Goal: Task Accomplishment & Management: Use online tool/utility

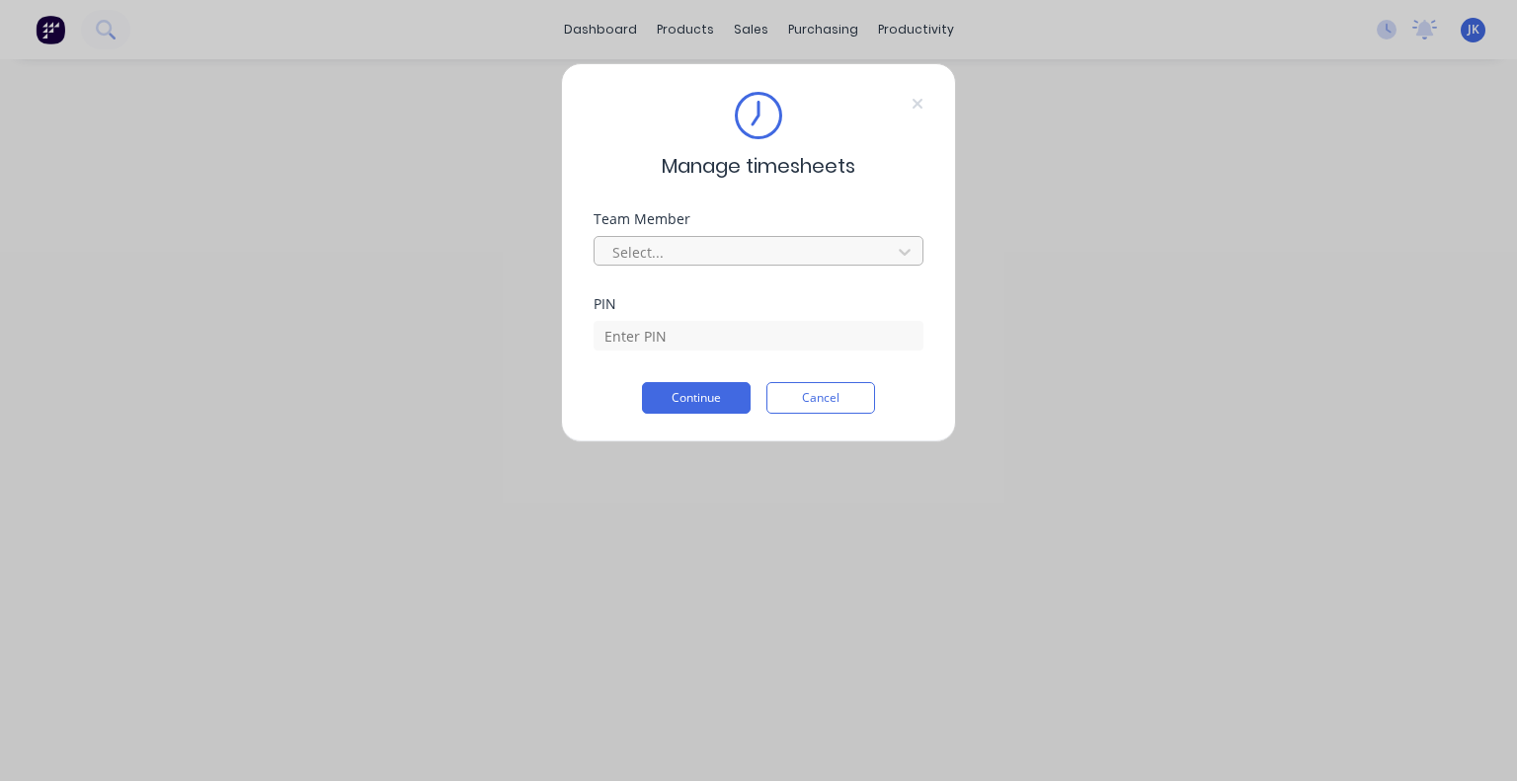
click at [710, 240] on div at bounding box center [745, 252] width 271 height 25
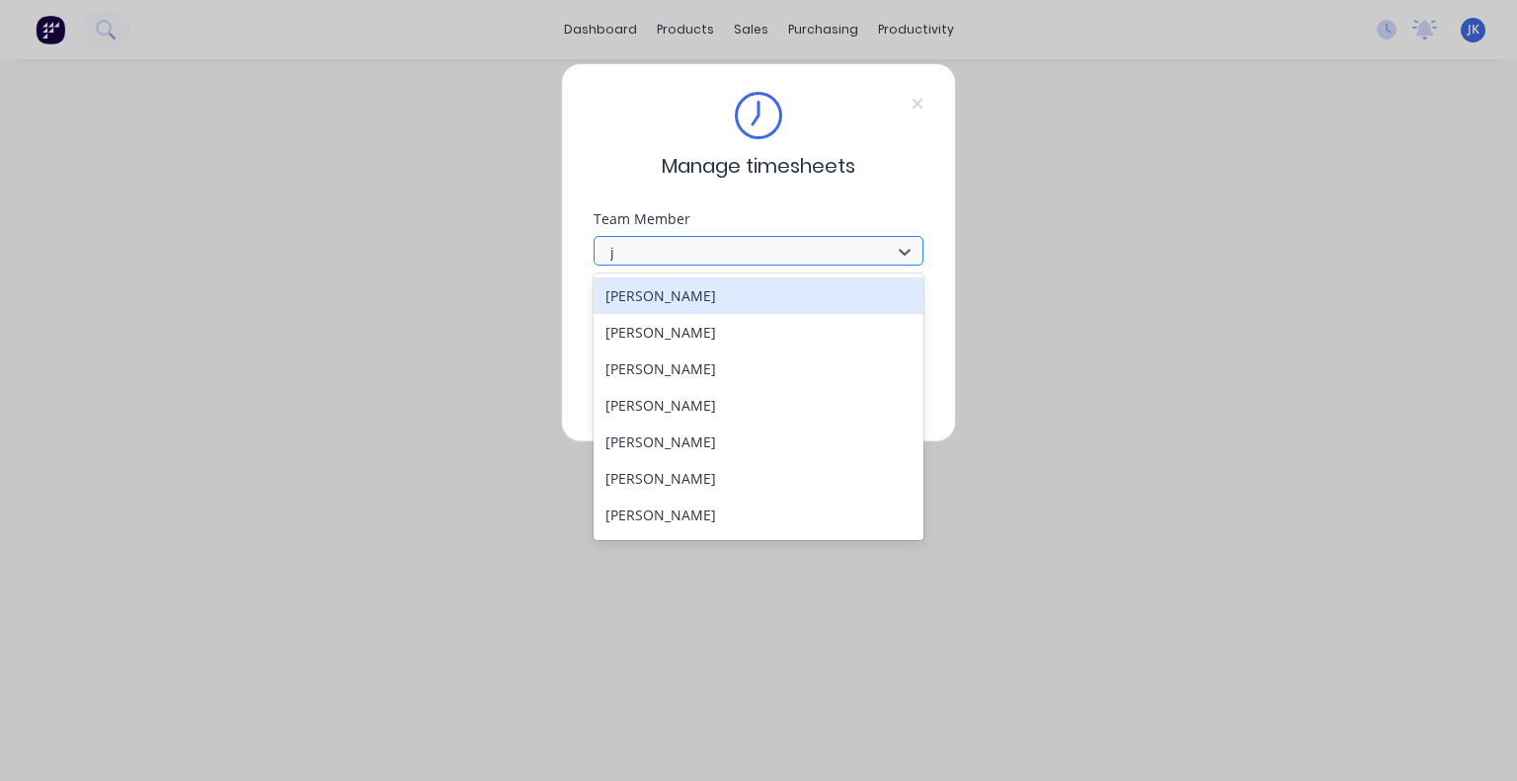
type input "ju"
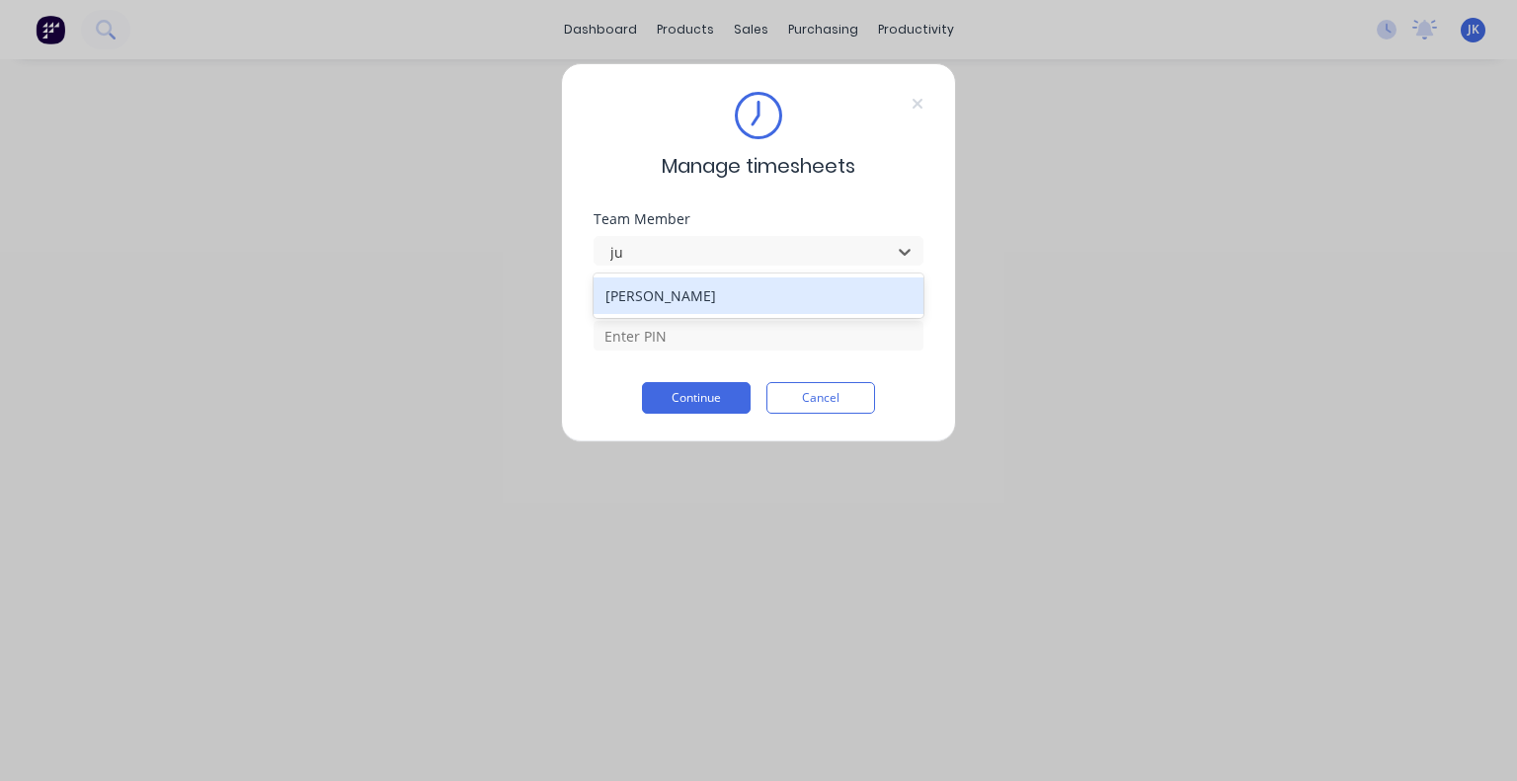
click at [727, 282] on div "[PERSON_NAME]" at bounding box center [758, 295] width 330 height 37
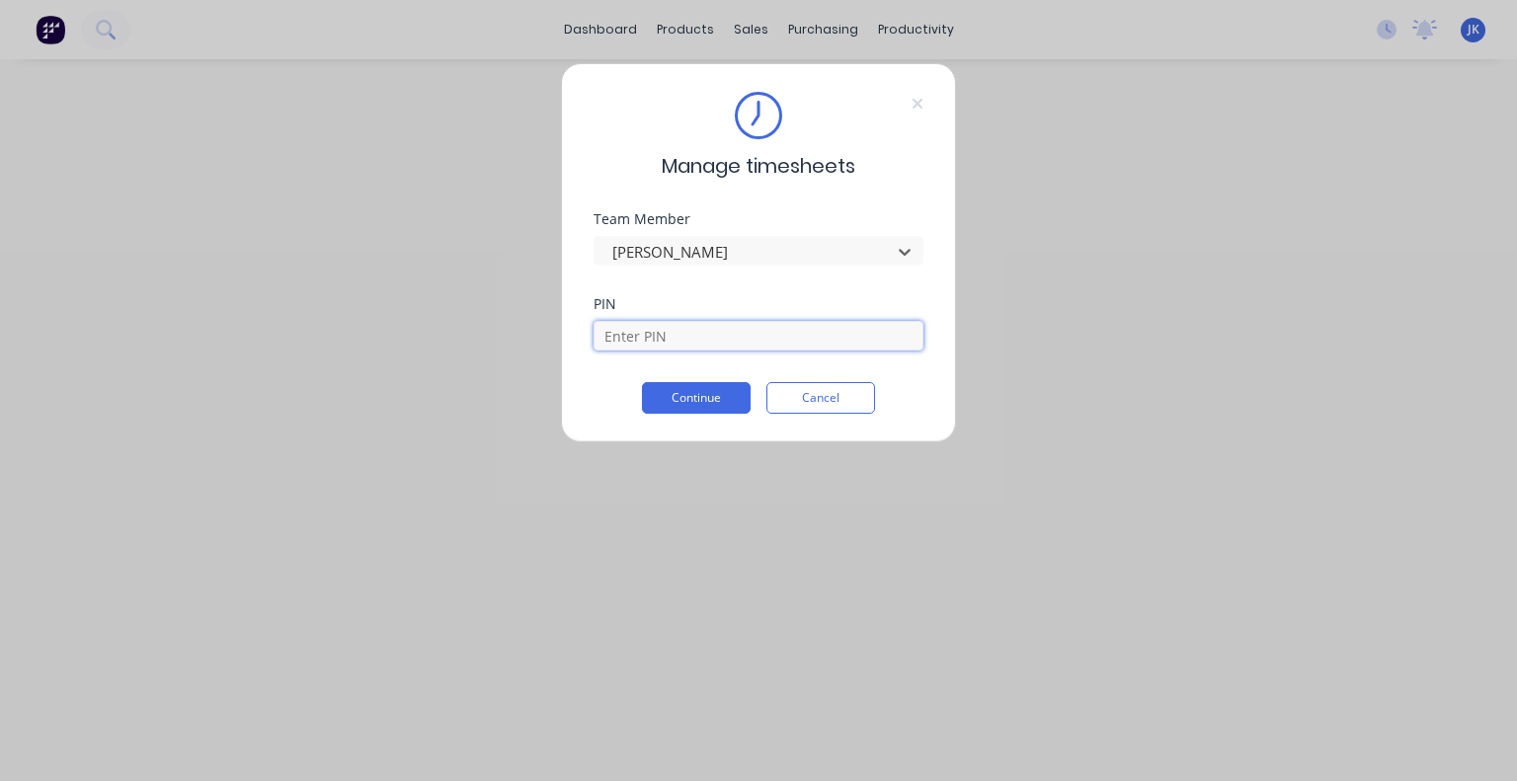
click at [726, 326] on input at bounding box center [758, 336] width 330 height 30
type input "5683"
click at [712, 396] on button "Continue" at bounding box center [696, 398] width 109 height 32
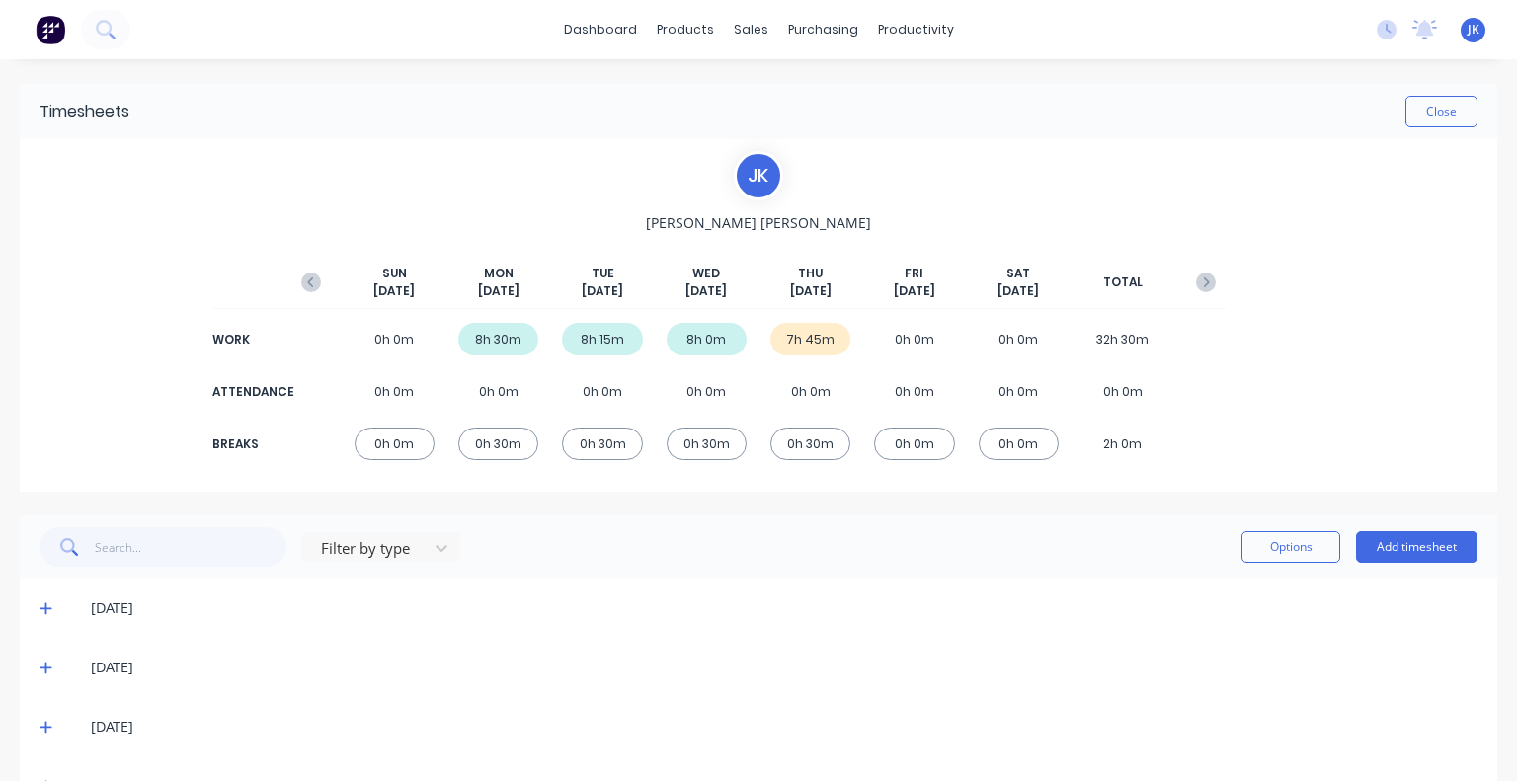
click at [981, 113] on div "Close" at bounding box center [803, 112] width 1348 height 32
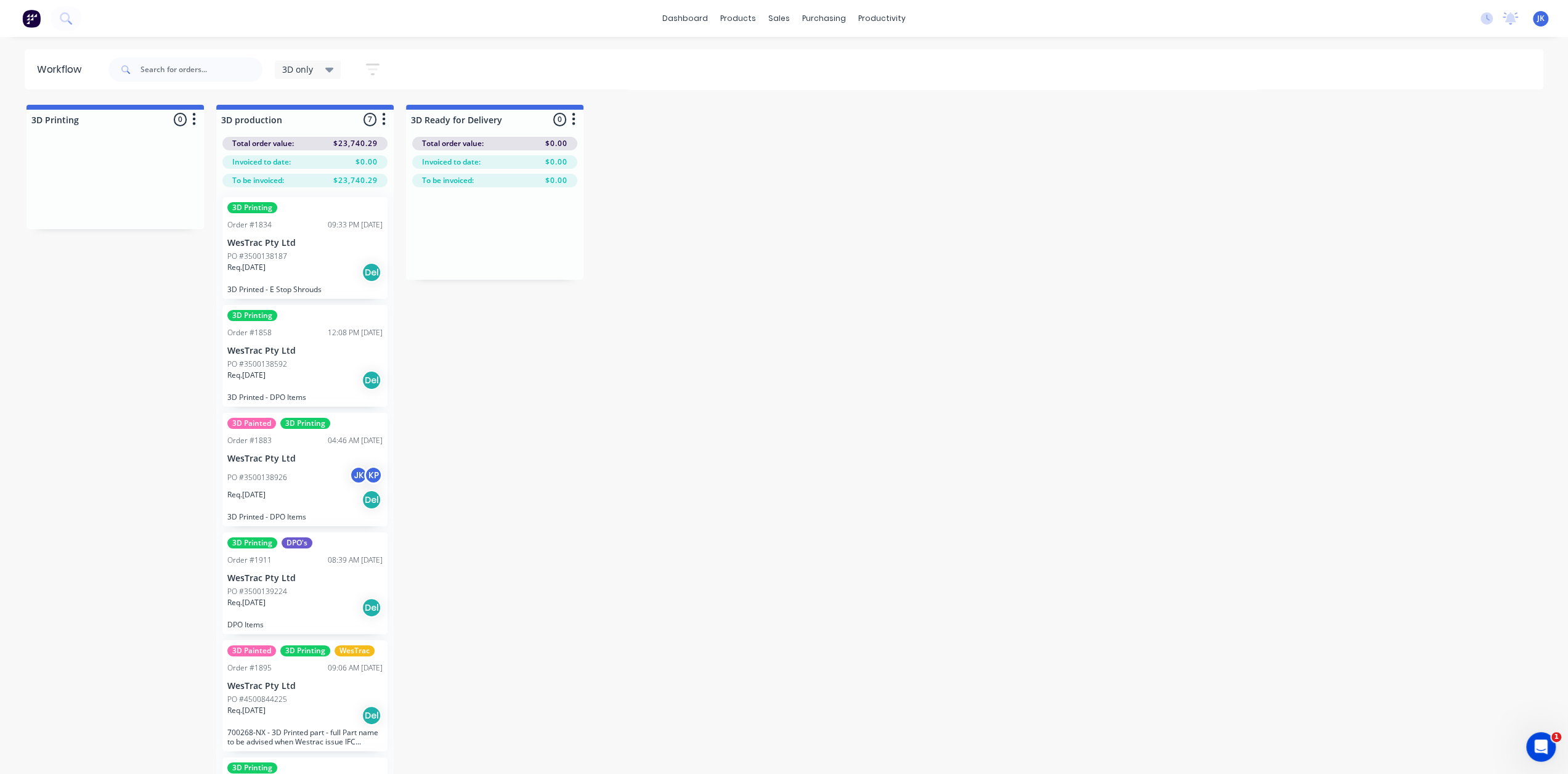
drag, startPoint x: 703, startPoint y: 115, endPoint x: 706, endPoint y: 122, distance: 7.6
click at [321, 355] on p "WesTrac Pty Ltd" at bounding box center [304, 351] width 155 height 11
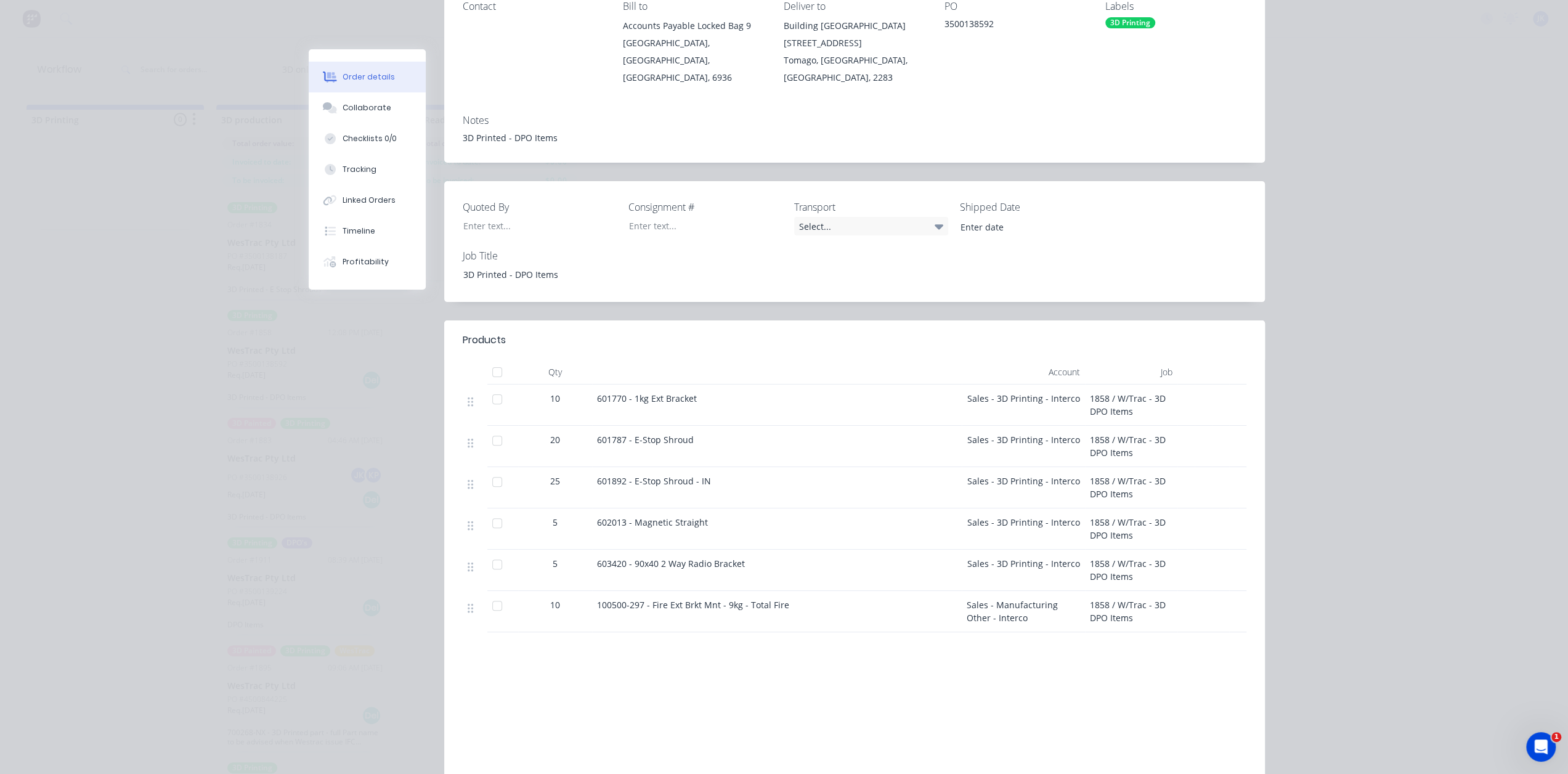
scroll to position [283, 0]
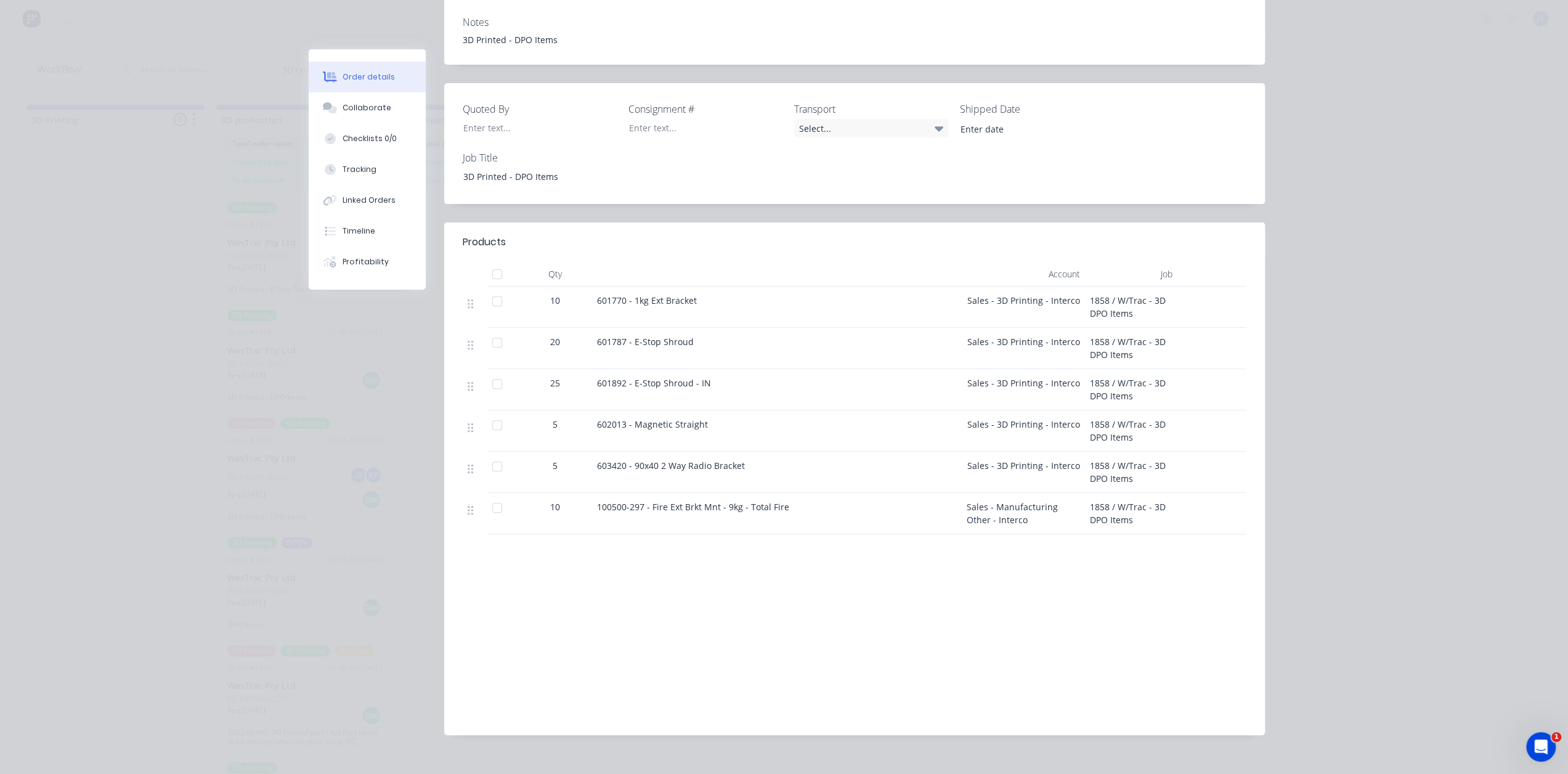
drag, startPoint x: 746, startPoint y: 450, endPoint x: 631, endPoint y: 459, distance: 115.4
click at [633, 458] on div "603420 - 90x40 2 Way Radio Bracket" at bounding box center [777, 473] width 369 height 41
click at [626, 543] on div "Products Qty Account Job 10 601770 - 1kg Ext Bracket Sales - 3D Printing - Inte…" at bounding box center [854, 478] width 821 height 512
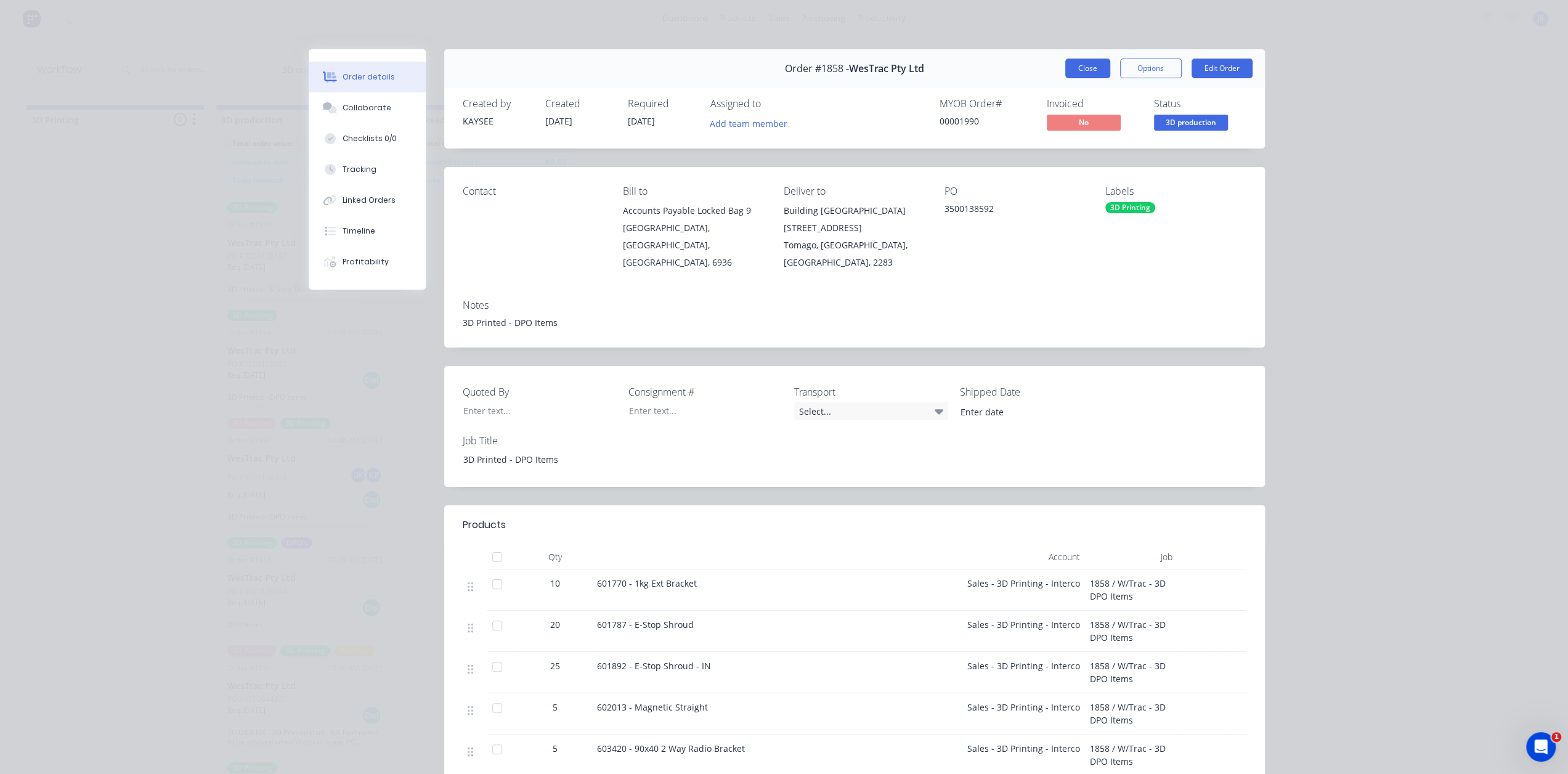
click at [1073, 59] on button "Close" at bounding box center [1088, 69] width 45 height 20
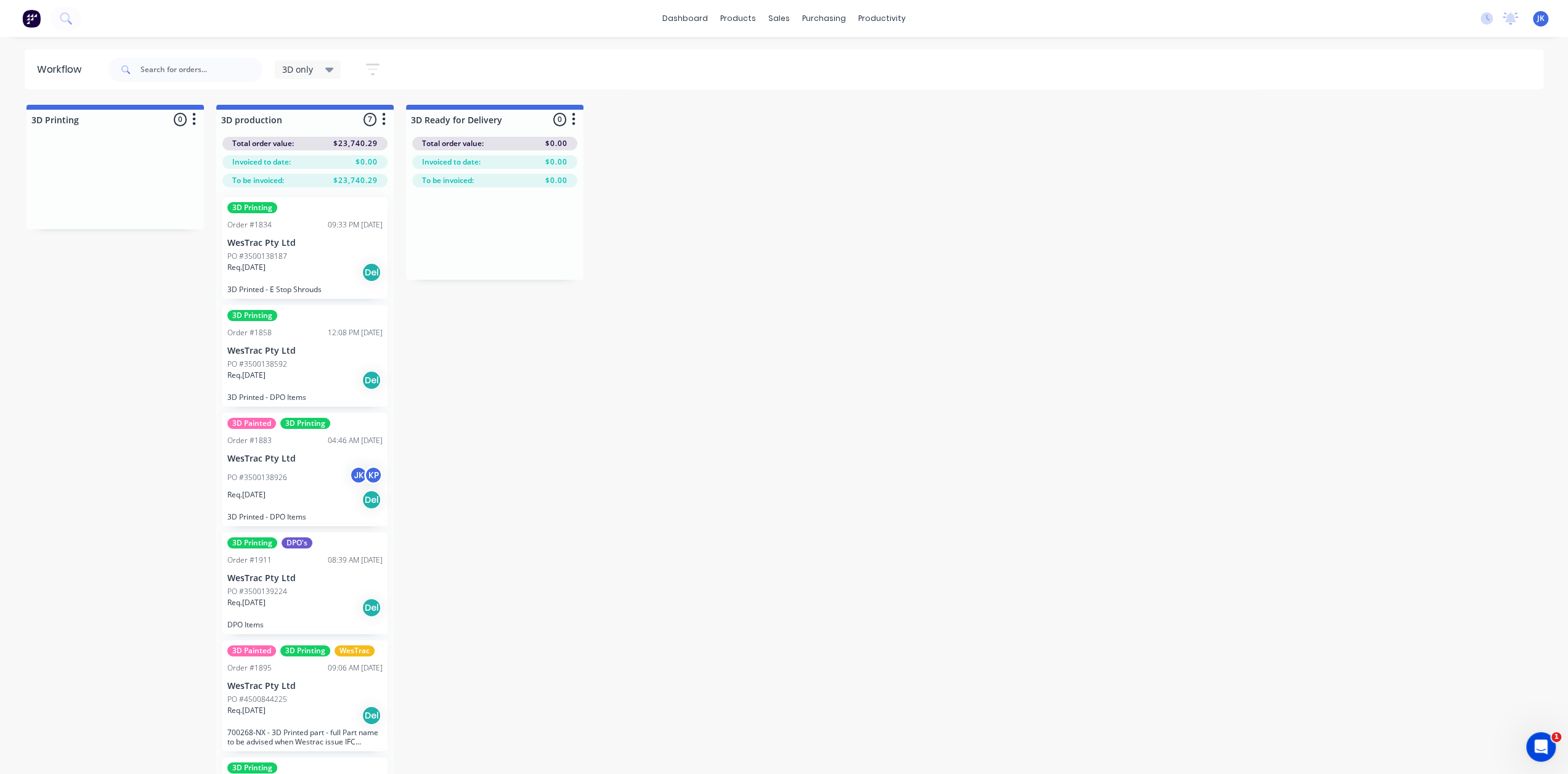
click at [302, 499] on div "Req. 22/09/25 Del" at bounding box center [304, 500] width 155 height 21
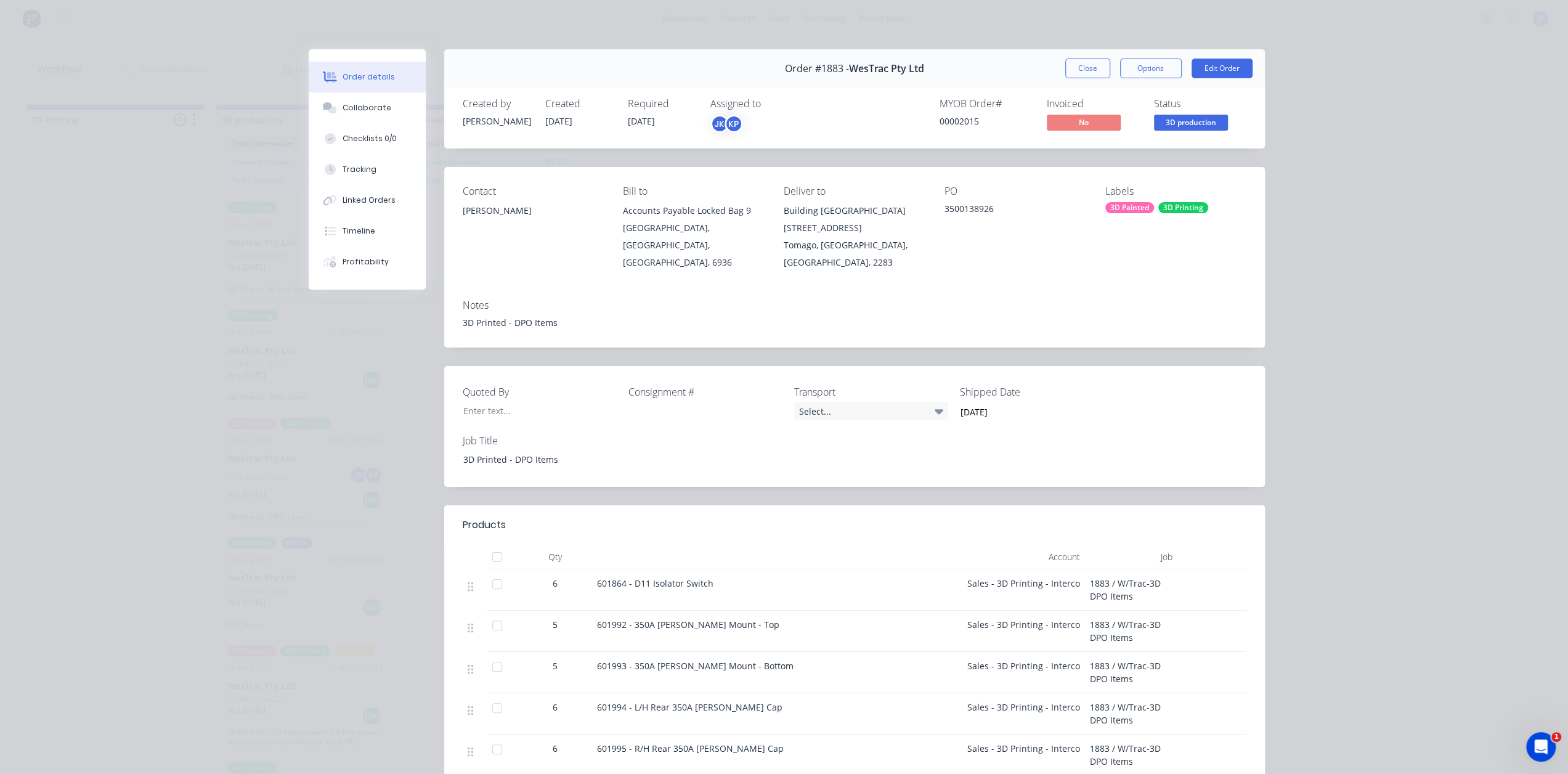
drag, startPoint x: 1085, startPoint y: 66, endPoint x: 1052, endPoint y: 80, distance: 35.8
click at [1085, 66] on button "Close" at bounding box center [1088, 69] width 45 height 20
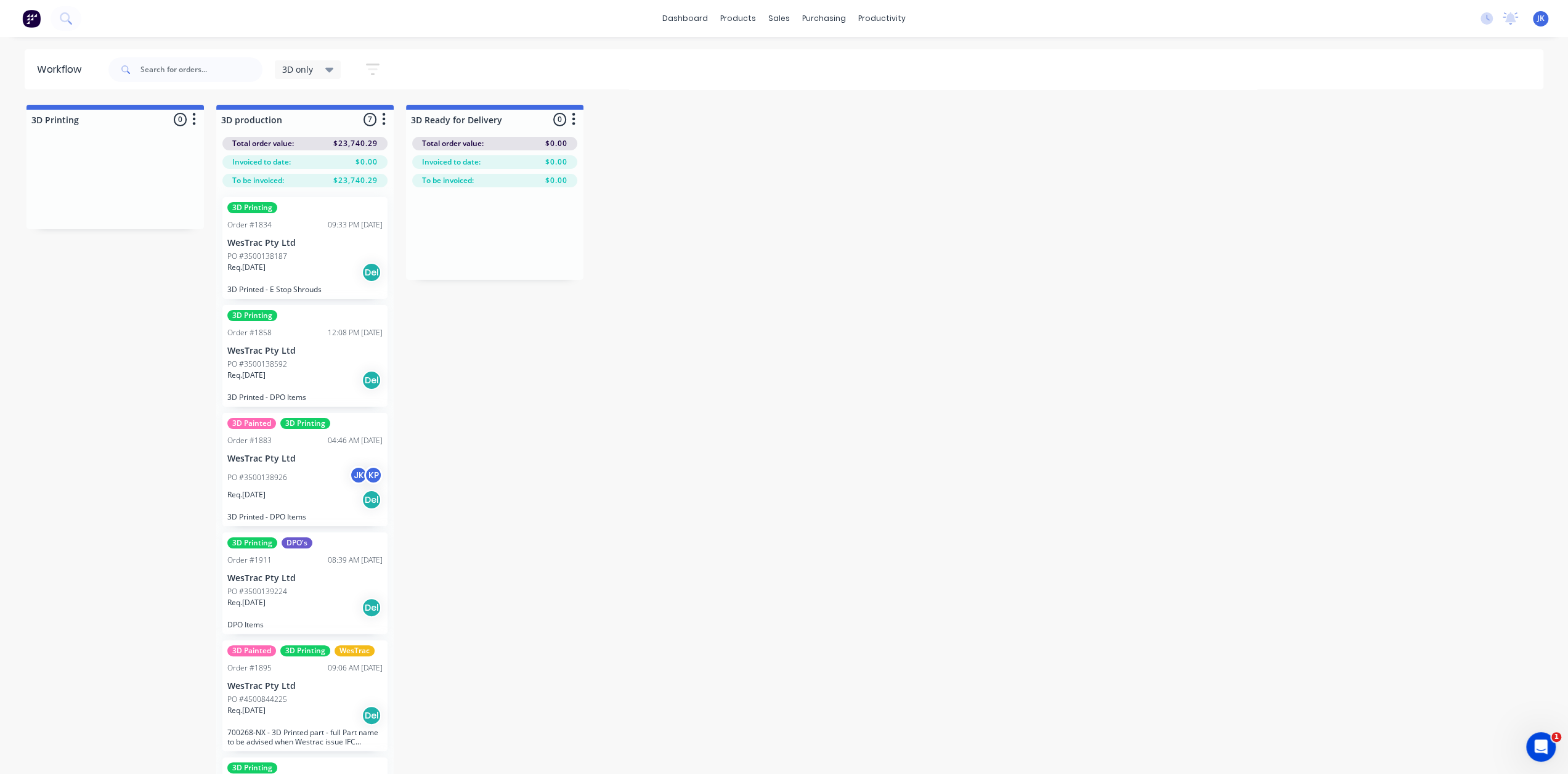
click at [323, 598] on div "Req. 30/09/25 Del" at bounding box center [304, 608] width 155 height 21
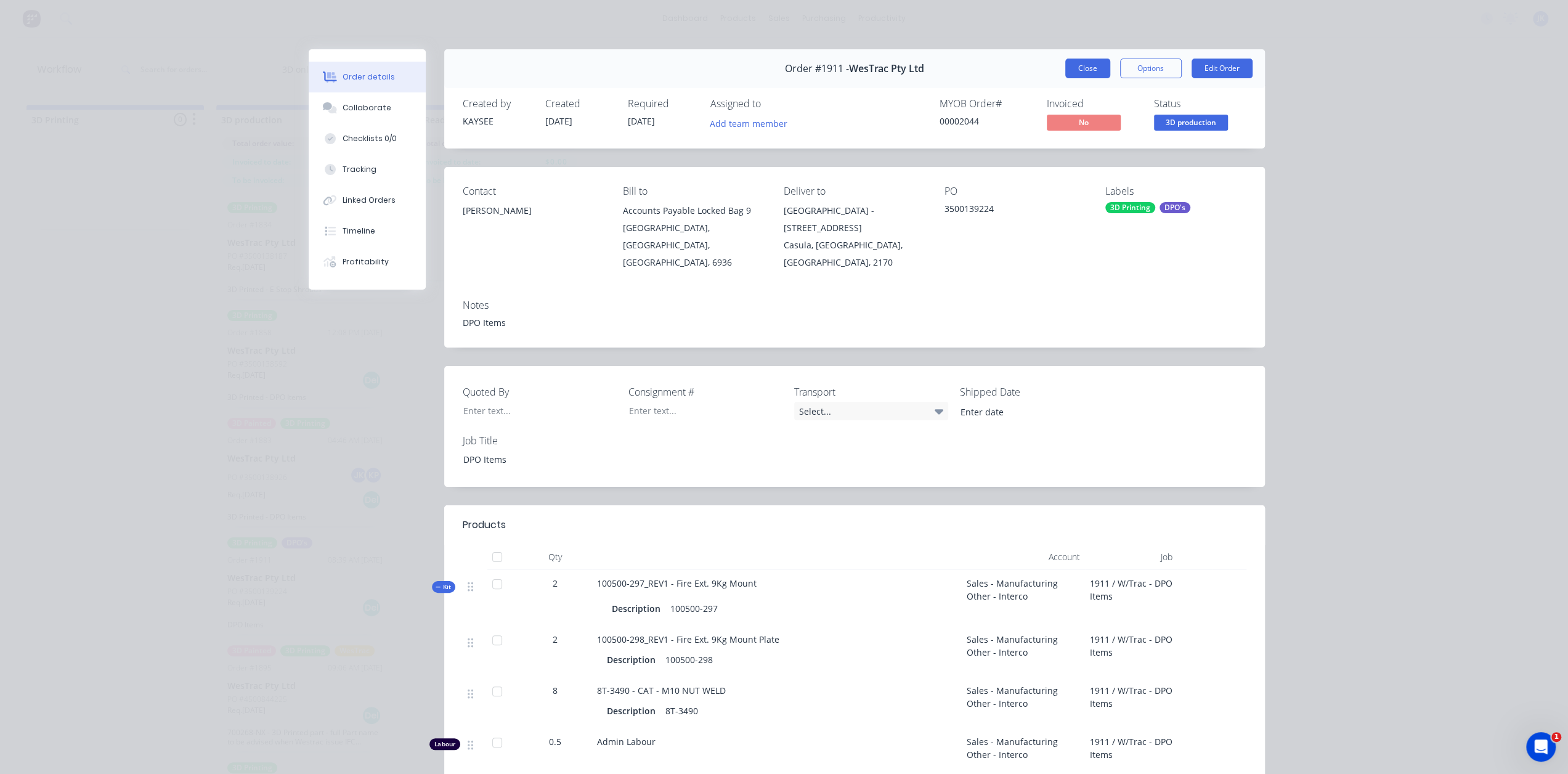
click at [1086, 71] on button "Close" at bounding box center [1088, 69] width 45 height 20
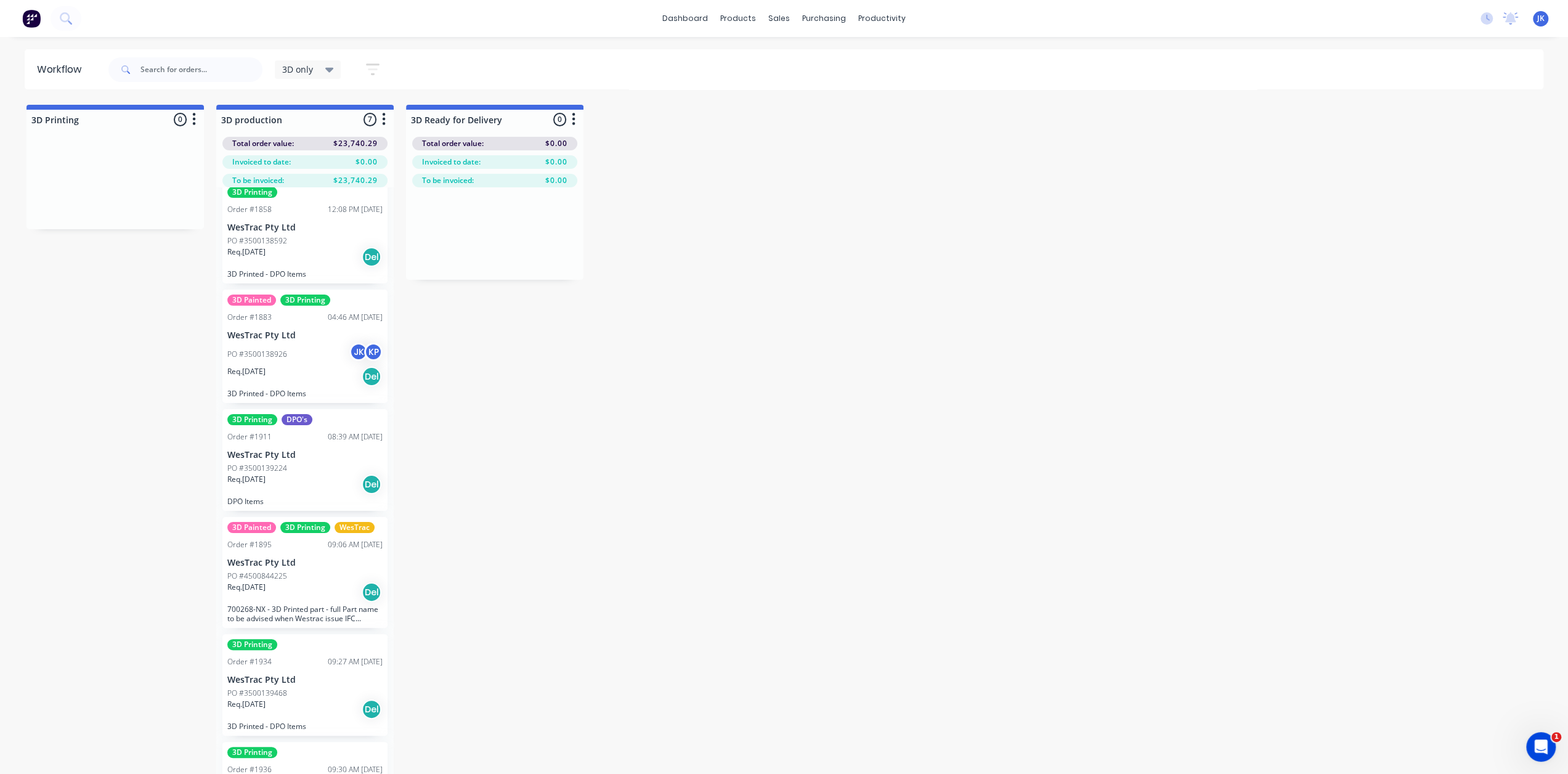
scroll to position [154, 0]
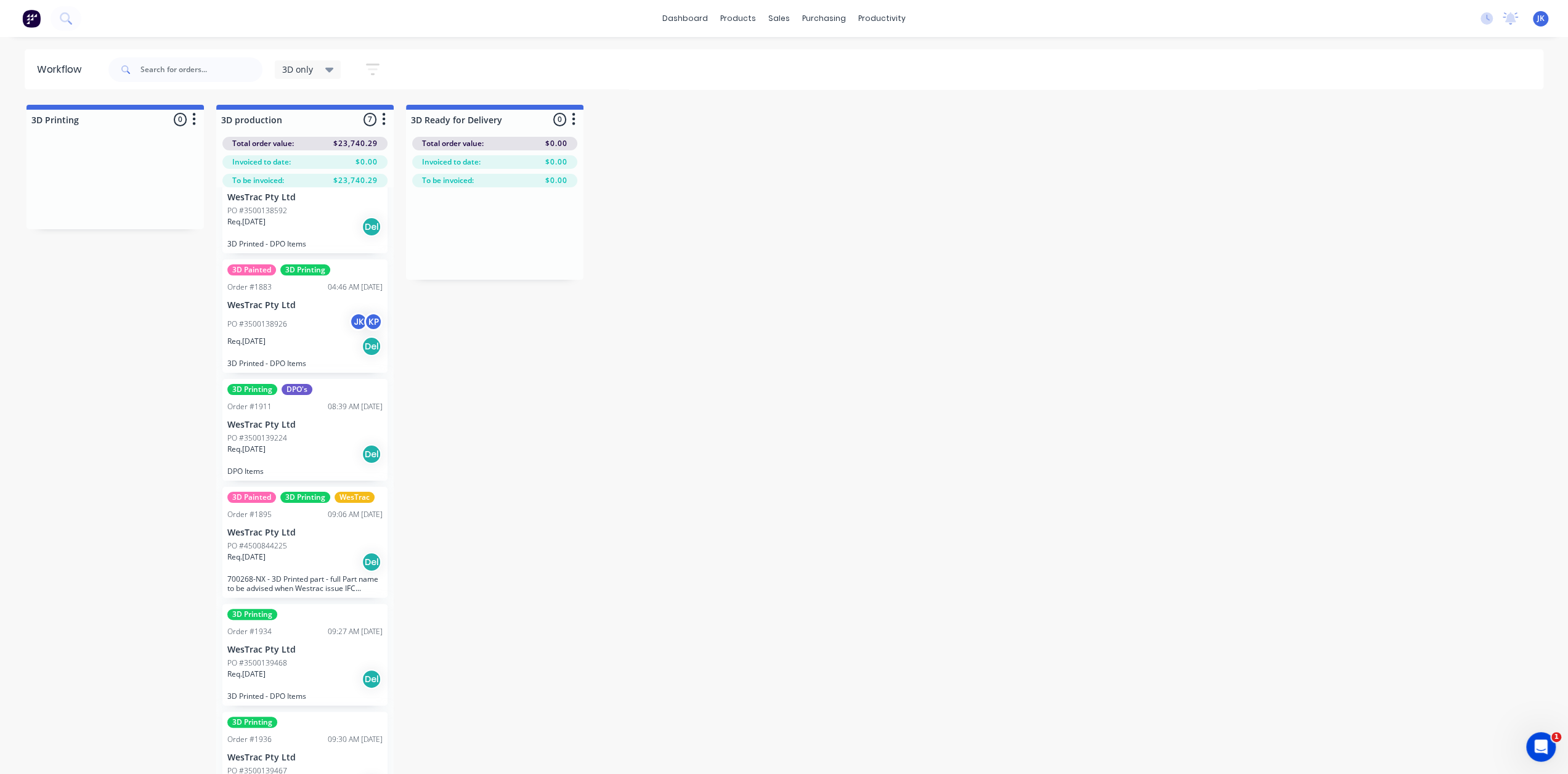
click at [313, 532] on p "WesTrac Pty Ltd" at bounding box center [304, 532] width 155 height 11
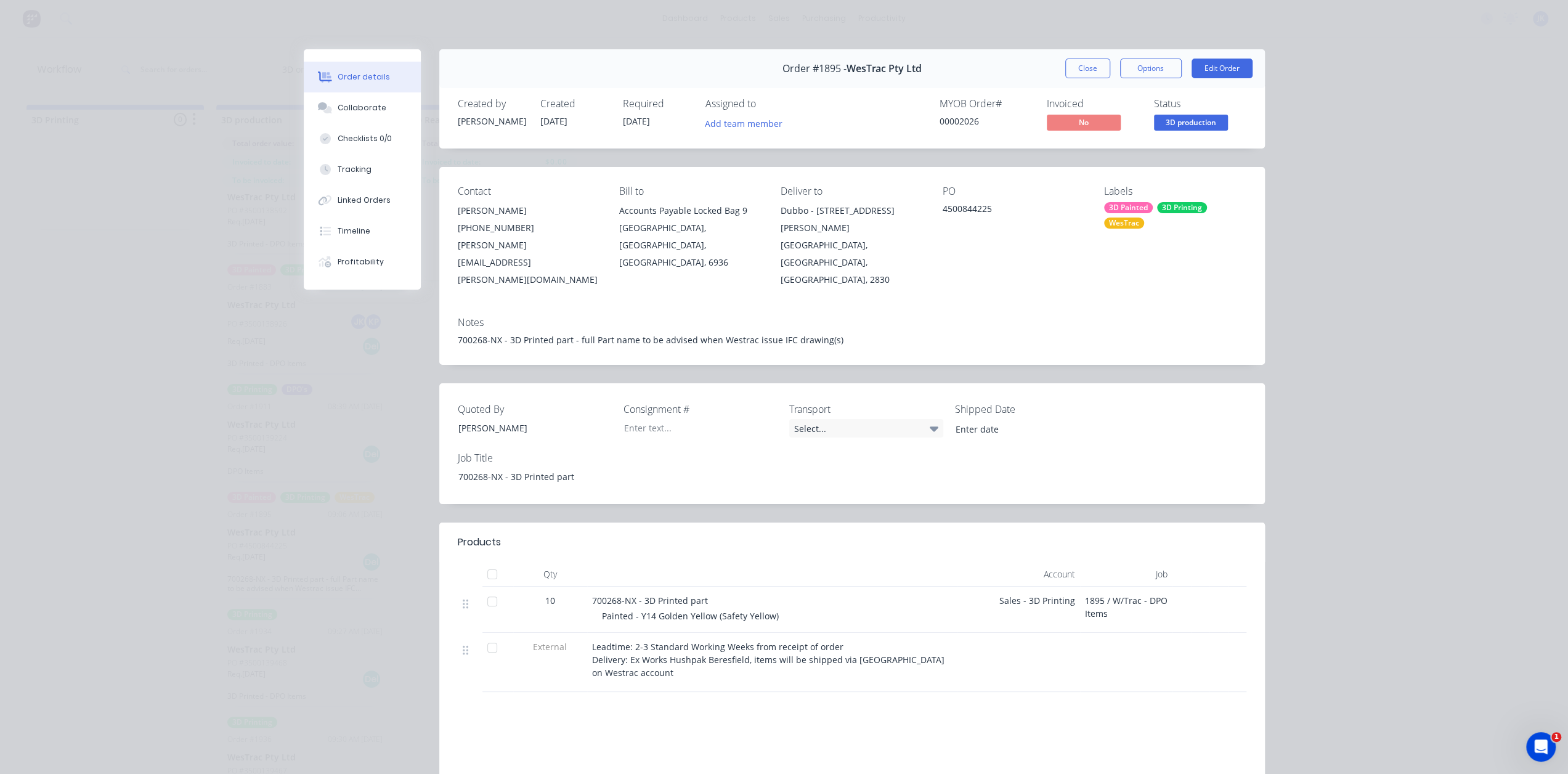
click at [1092, 57] on div "Order #1895 - WesTrac Pty Ltd Close Options Edit Order" at bounding box center [852, 69] width 825 height 39
click at [1084, 64] on button "Close" at bounding box center [1088, 69] width 45 height 20
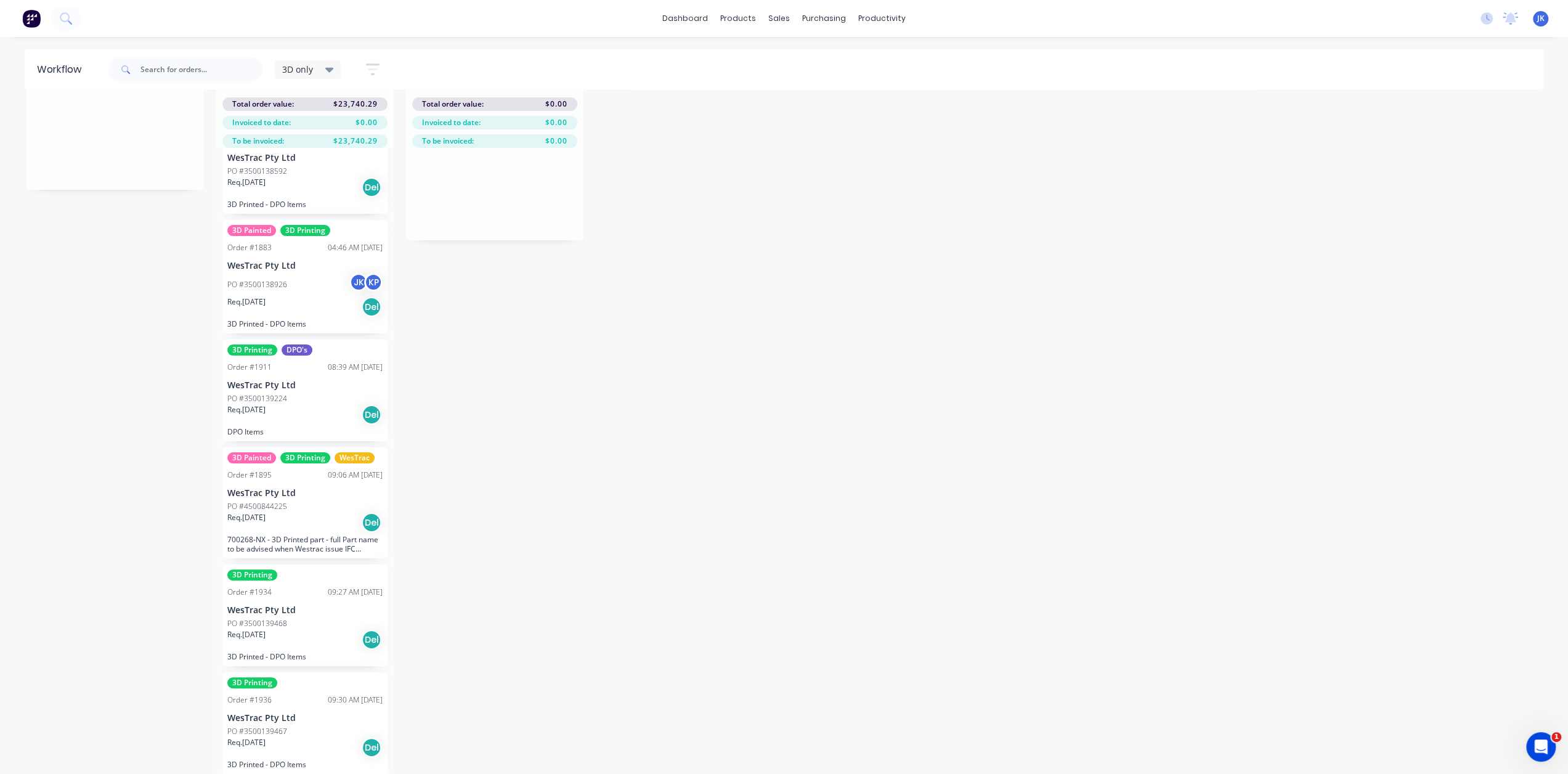
scroll to position [0, 0]
